Goal: Task Accomplishment & Management: Complete application form

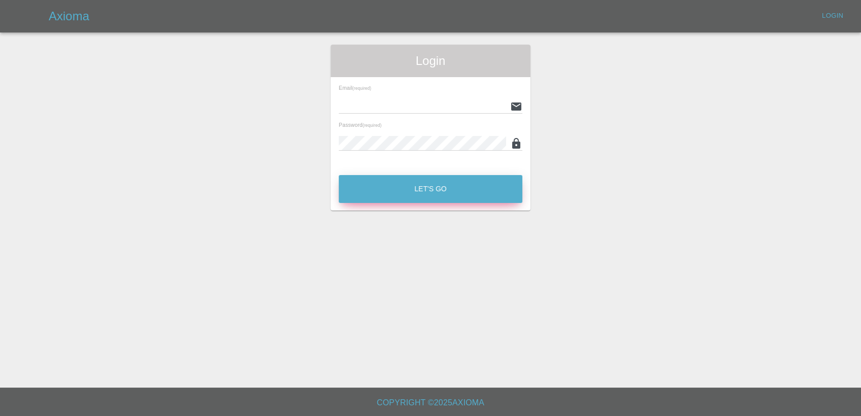
type input "[PERSON_NAME][EMAIL_ADDRESS][PERSON_NAME][DOMAIN_NAME]"
click at [396, 189] on button "Let's Go" at bounding box center [430, 189] width 183 height 28
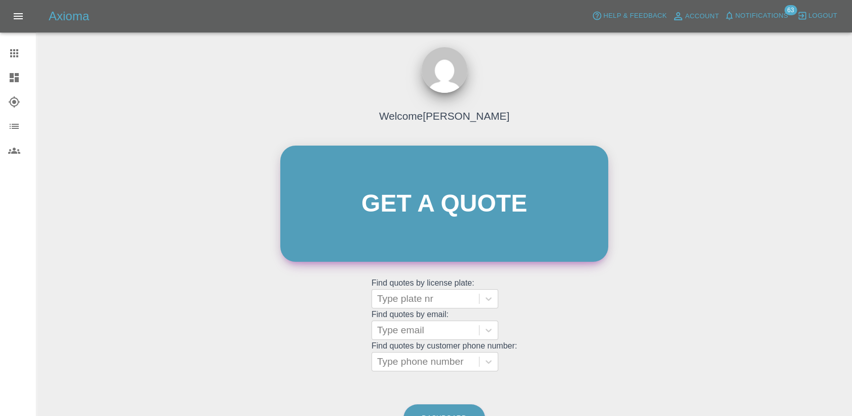
drag, startPoint x: 436, startPoint y: 209, endPoint x: 382, endPoint y: 159, distance: 74.3
click at [436, 208] on link "Get a quote" at bounding box center [444, 203] width 328 height 116
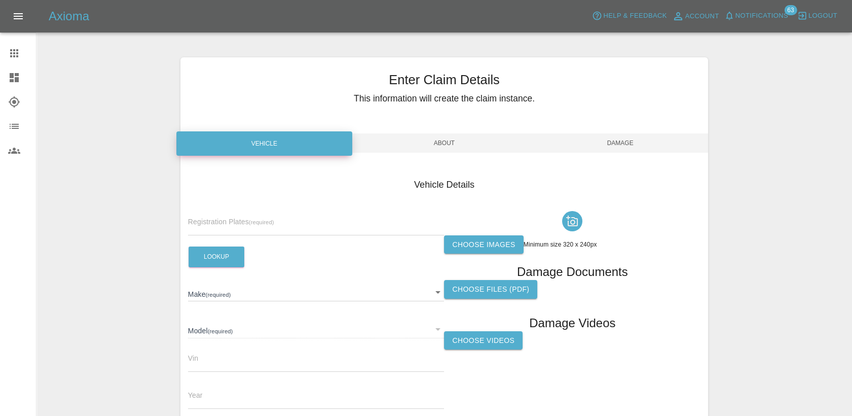
click at [267, 220] on input "text" at bounding box center [316, 227] width 256 height 15
paste input "DL25OHF"
type input "DL25OHF"
click at [215, 252] on button "Lookup" at bounding box center [217, 256] width 56 height 21
type input "JAECOO"
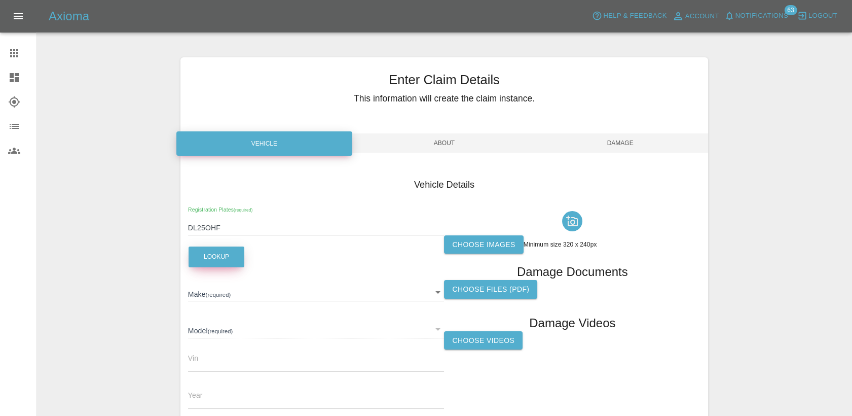
type input "7 PHEV LUXURY"
type input "[US_VEHICLE_IDENTIFICATION_NUMBER]"
type input "2025"
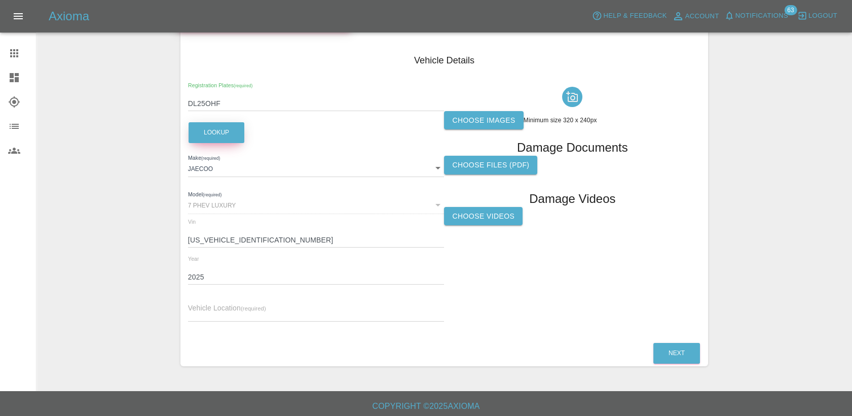
scroll to position [127, 0]
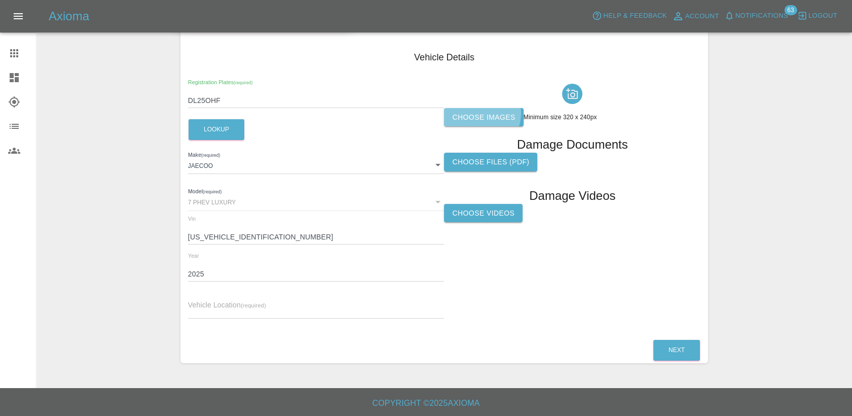
click at [480, 113] on label "Choose images" at bounding box center [483, 117] width 79 height 19
click at [0, 0] on input "Choose images" at bounding box center [0, 0] width 0 height 0
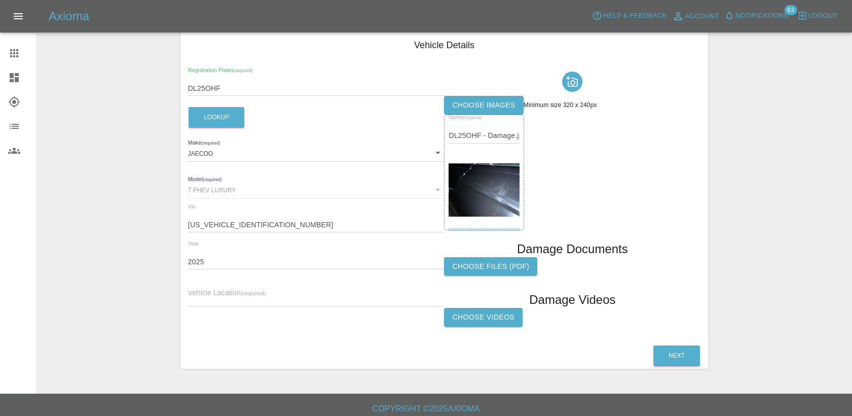
scroll to position [145, 0]
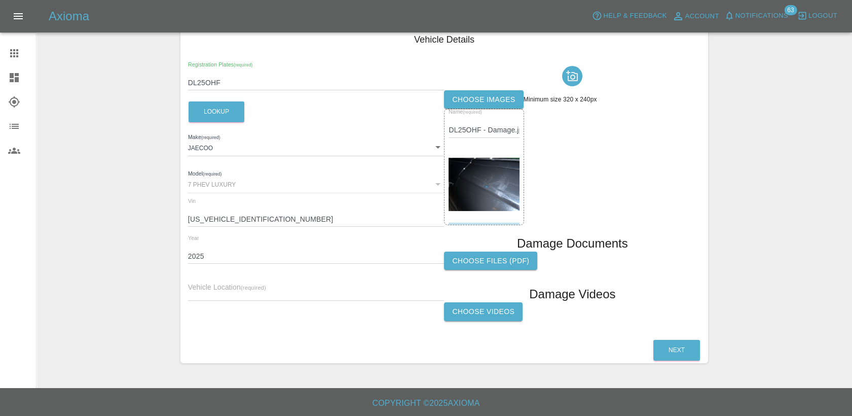
click at [270, 288] on input "text" at bounding box center [316, 293] width 256 height 15
paste input "[STREET_ADDRESS]"
type input "[STREET_ADDRESS]"
click at [676, 345] on button "Next" at bounding box center [676, 350] width 47 height 21
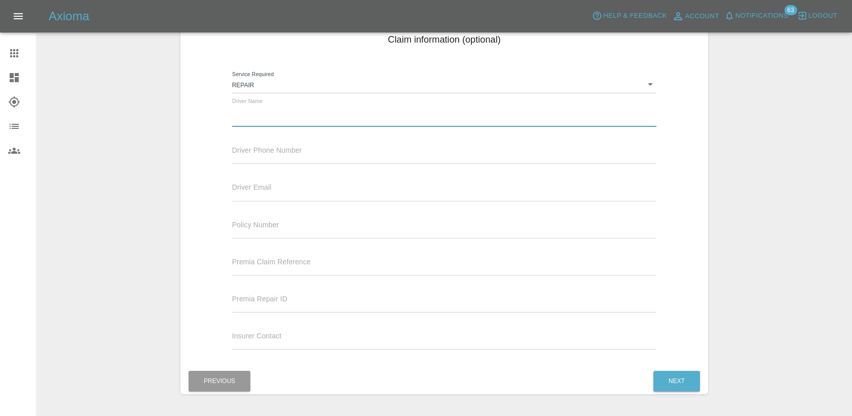
click at [274, 122] on input "text" at bounding box center [444, 119] width 425 height 15
paste input "[PERSON_NAME]"
type input "[PERSON_NAME]"
click at [293, 151] on input "text" at bounding box center [444, 156] width 425 height 15
paste input "07552929333"
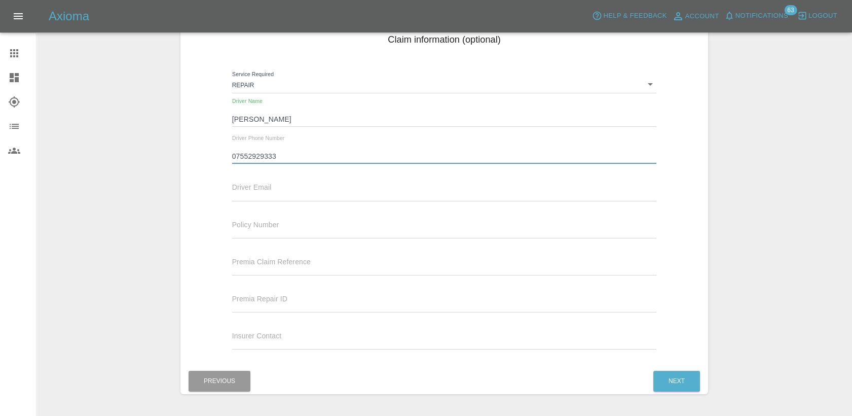
type input "07552929333"
click at [310, 193] on input "text" at bounding box center [444, 193] width 425 height 15
paste input "[EMAIL_ADDRESS][DOMAIN_NAME]"
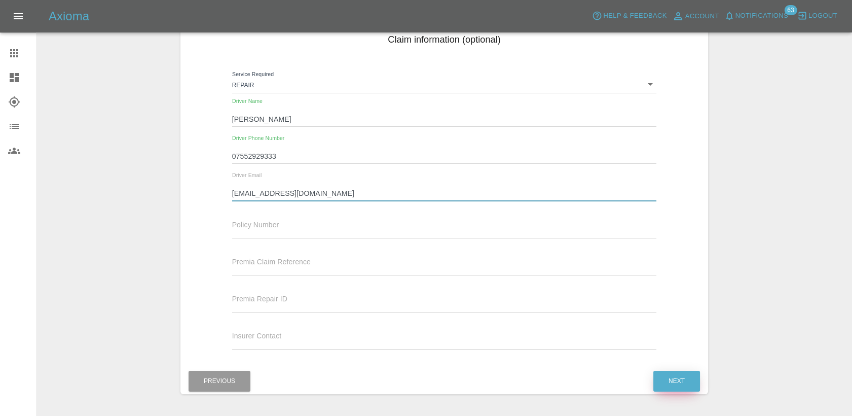
type input "[EMAIL_ADDRESS][DOMAIN_NAME]"
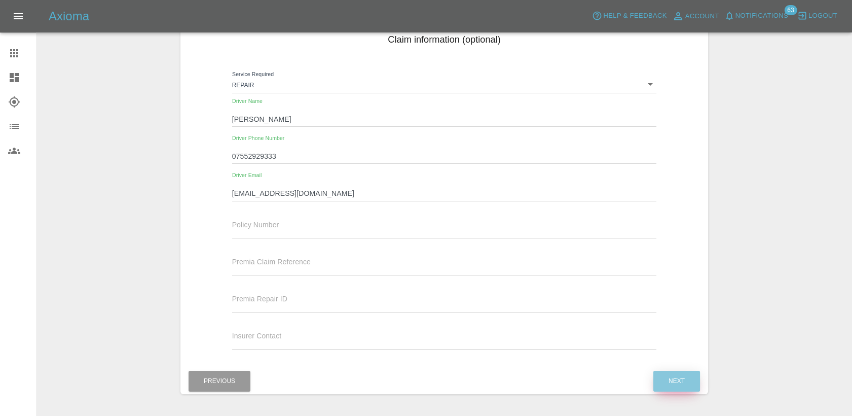
click at [671, 383] on button "Next" at bounding box center [676, 381] width 47 height 21
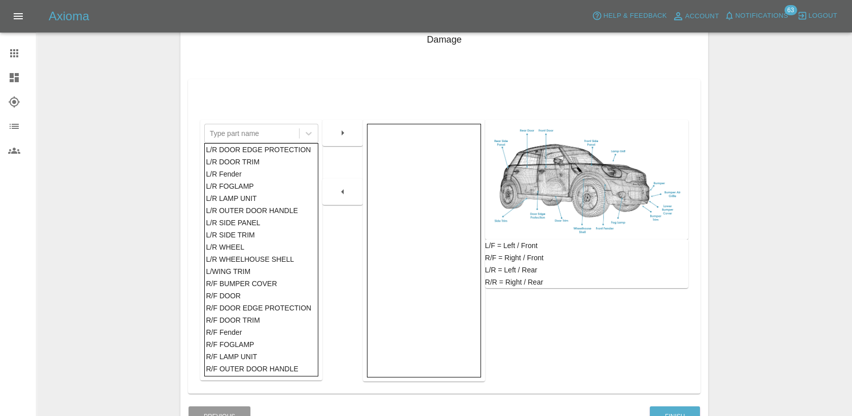
scroll to position [225, 0]
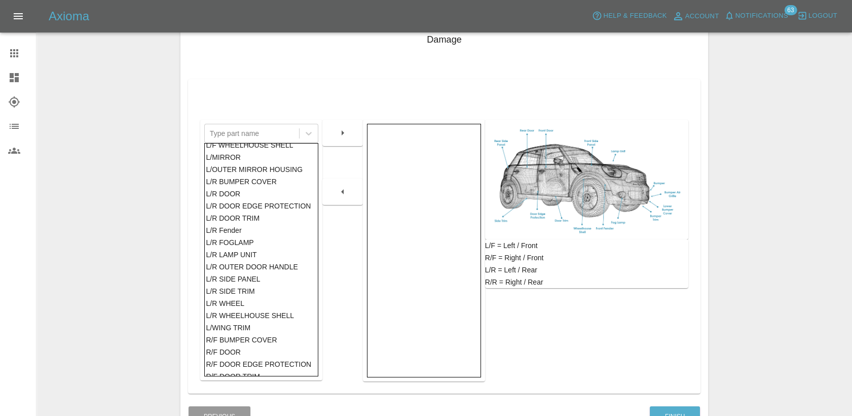
click at [244, 191] on div "L/R DOOR" at bounding box center [261, 194] width 111 height 12
click at [338, 133] on icon "button" at bounding box center [343, 133] width 12 height 12
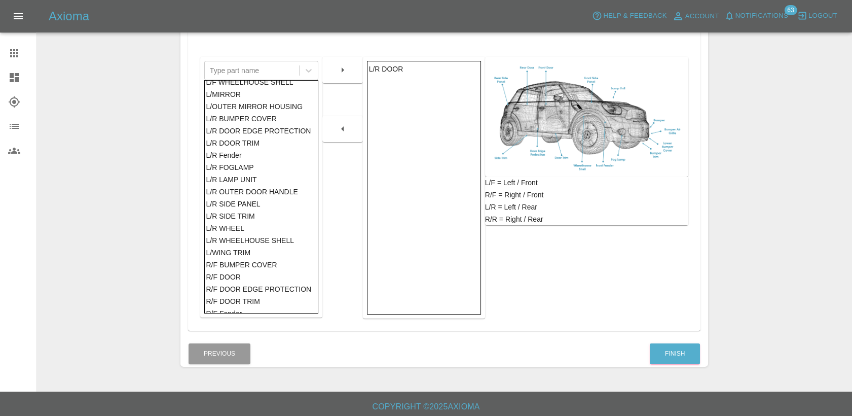
scroll to position [211, 0]
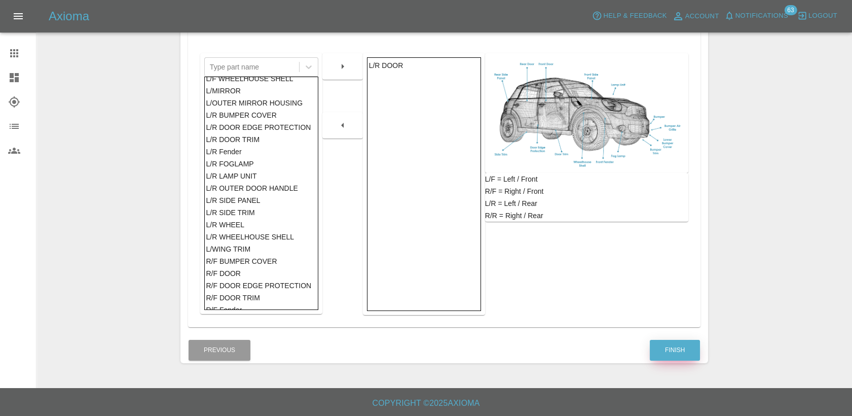
click at [683, 343] on button "Finish" at bounding box center [675, 350] width 50 height 21
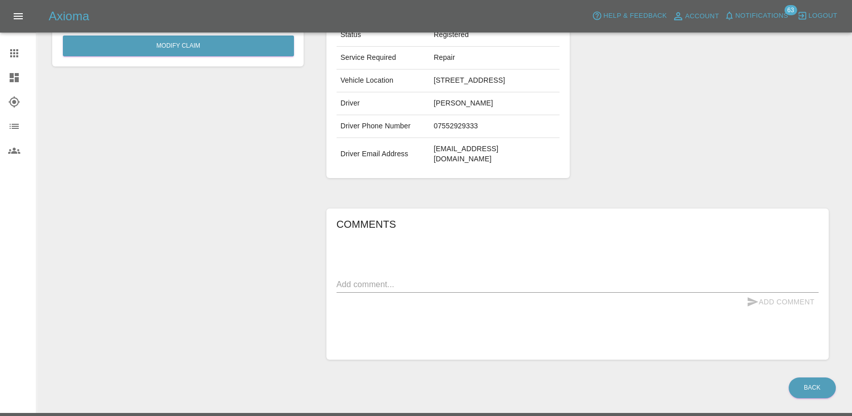
scroll to position [203, 0]
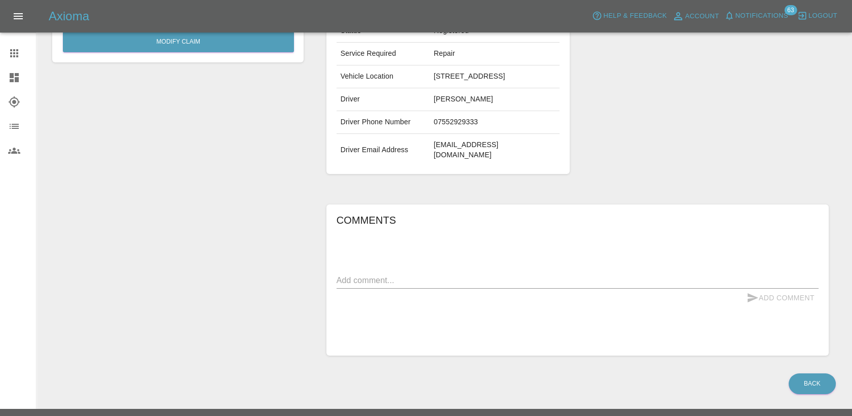
click at [392, 274] on textarea at bounding box center [578, 280] width 482 height 12
click at [400, 272] on div "x" at bounding box center [578, 280] width 482 height 16
paste textarea "Scratch on N/S rear door."
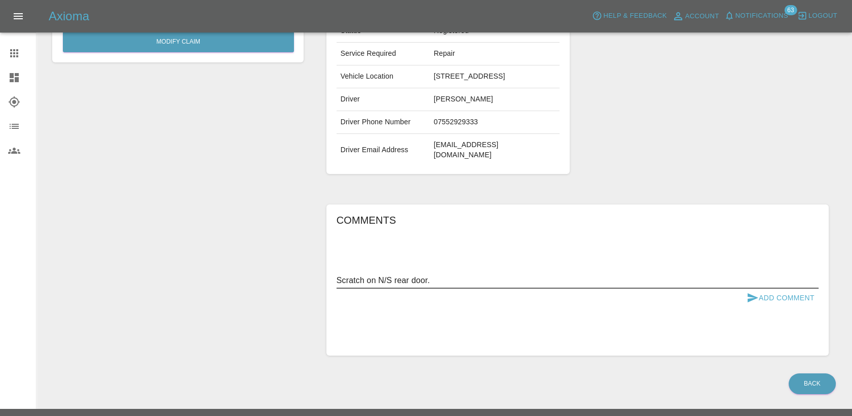
type textarea "Scratch on N/S rear door."
click at [769, 288] on button "Add Comment" at bounding box center [781, 297] width 76 height 19
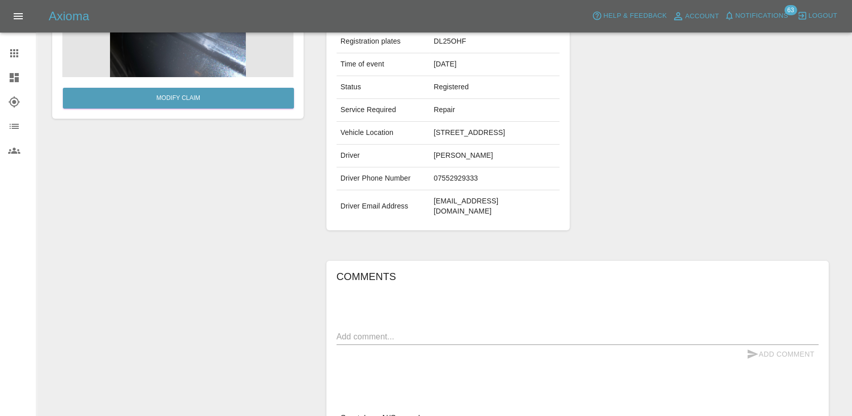
scroll to position [0, 0]
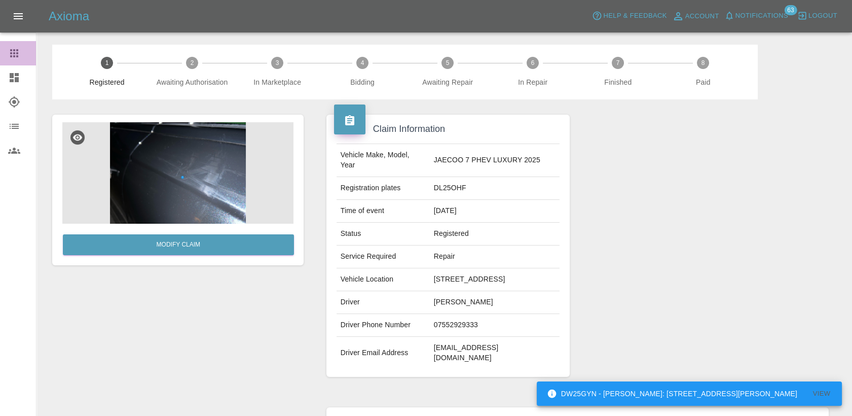
click at [18, 53] on icon at bounding box center [14, 53] width 12 height 12
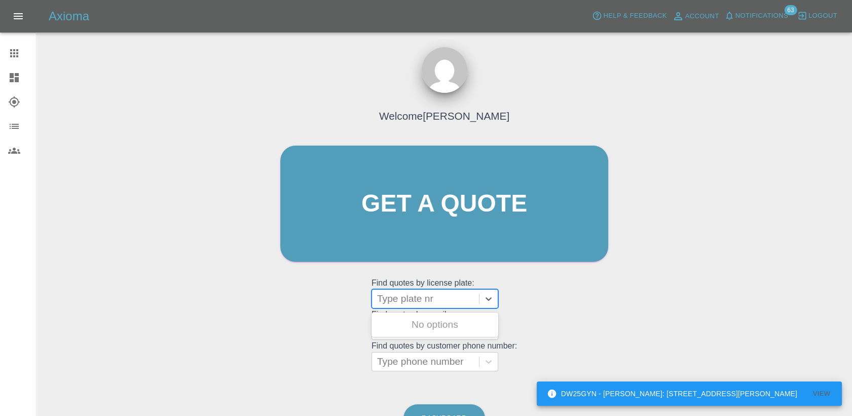
click at [410, 299] on div at bounding box center [425, 298] width 97 height 14
paste input "DT25CZU"
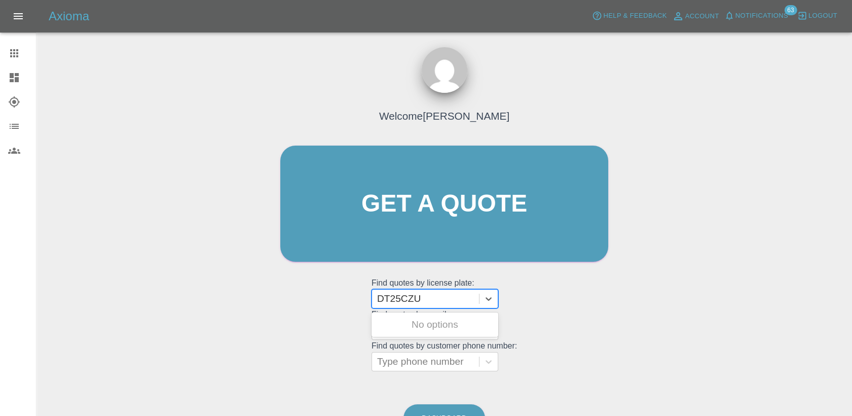
type input "DT25CZU"
click at [420, 330] on div "DT25CZU, Archived" at bounding box center [435, 324] width 127 height 20
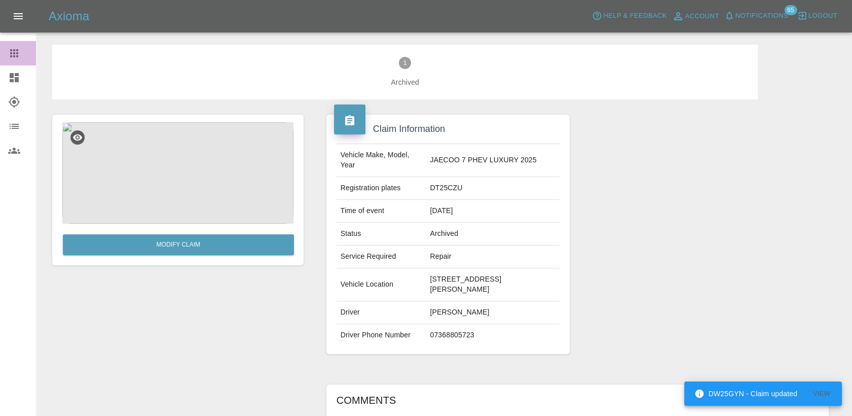
click at [9, 50] on icon at bounding box center [14, 53] width 12 height 12
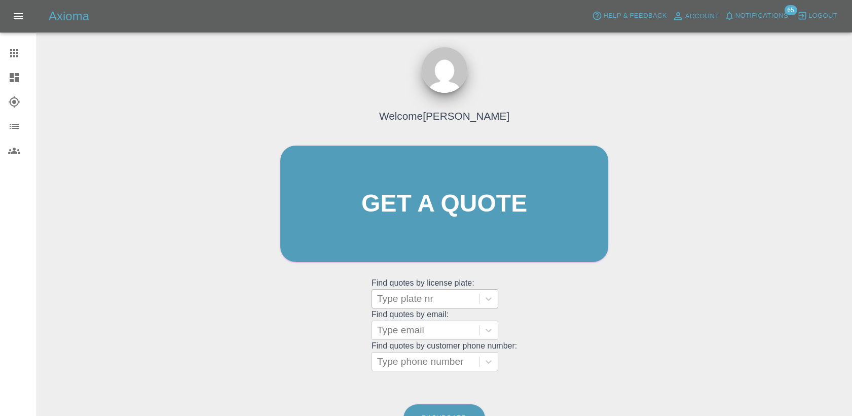
click at [428, 302] on div at bounding box center [425, 298] width 97 height 14
paste input "DT25VVU"
type input "DT25VVU"
